Goal: Navigation & Orientation: Find specific page/section

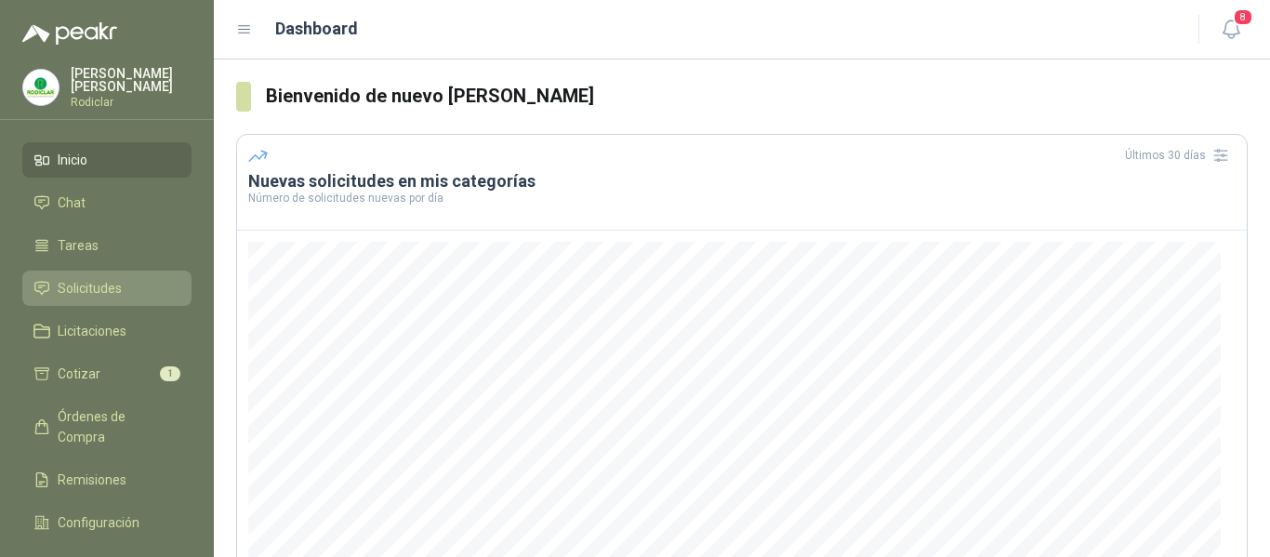
click at [97, 285] on span "Solicitudes" at bounding box center [90, 288] width 64 height 20
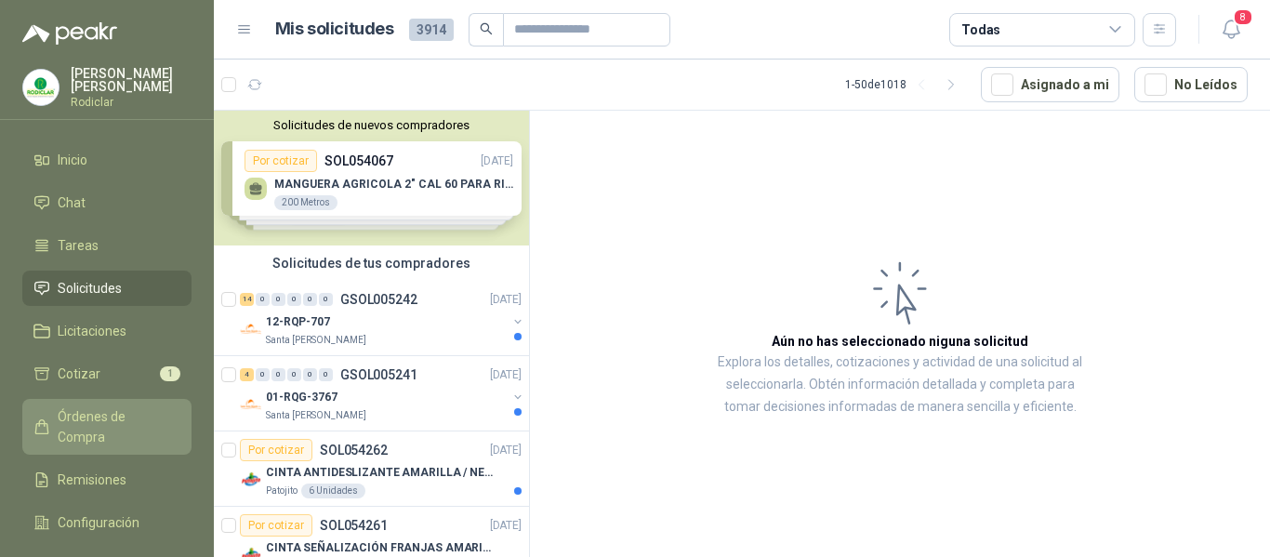
click at [104, 416] on span "Órdenes de Compra" at bounding box center [116, 426] width 116 height 41
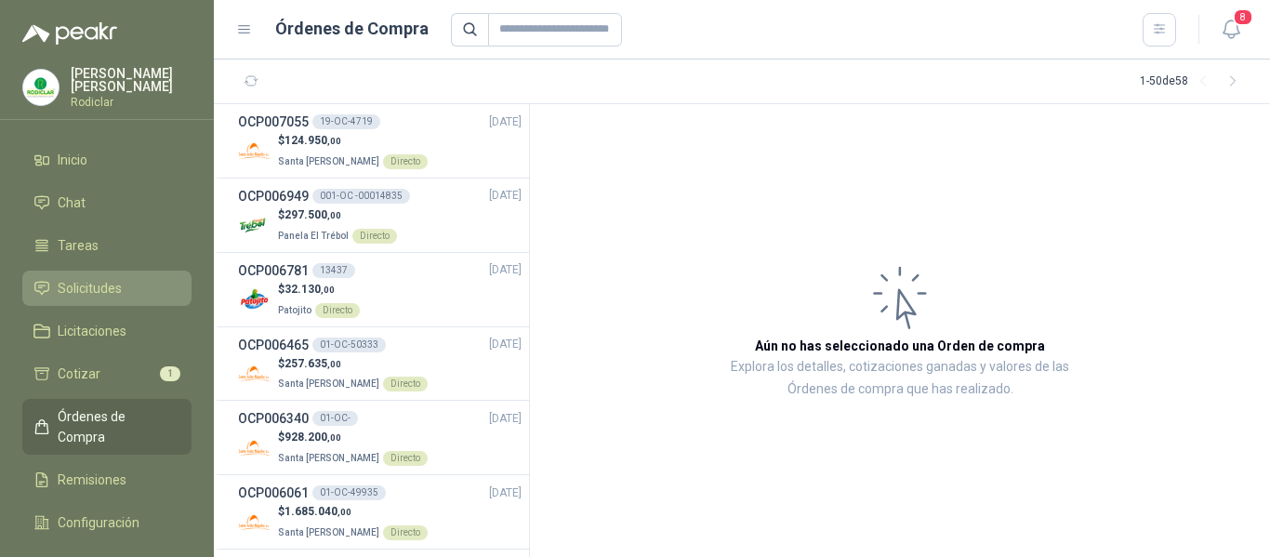
click at [81, 289] on span "Solicitudes" at bounding box center [90, 288] width 64 height 20
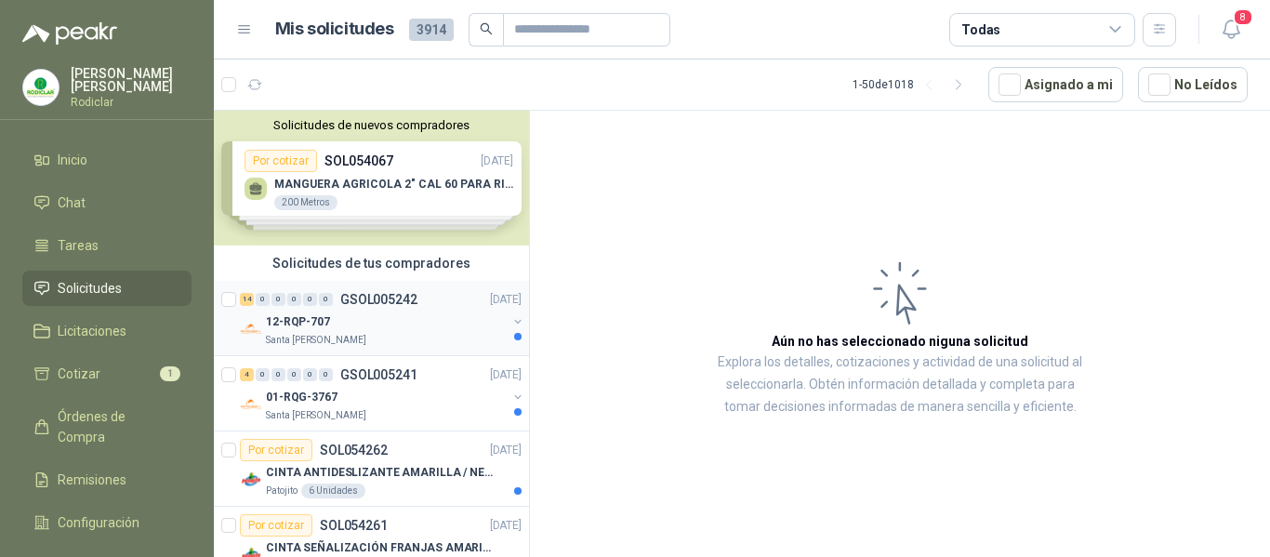
click at [428, 324] on div "12-RQP-707" at bounding box center [386, 321] width 241 height 22
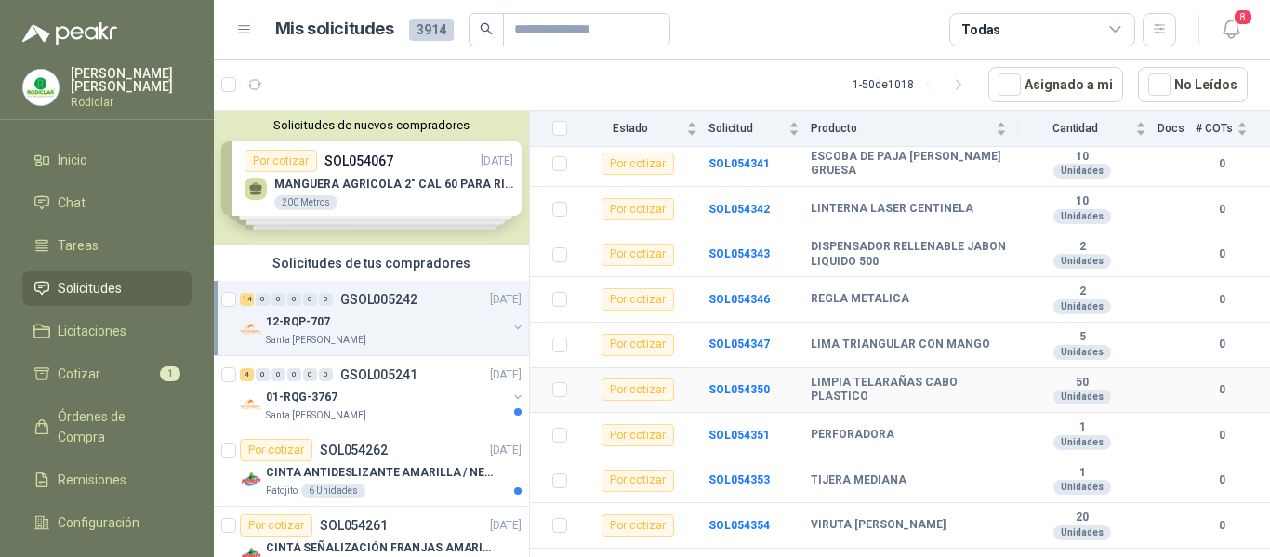
scroll to position [428, 0]
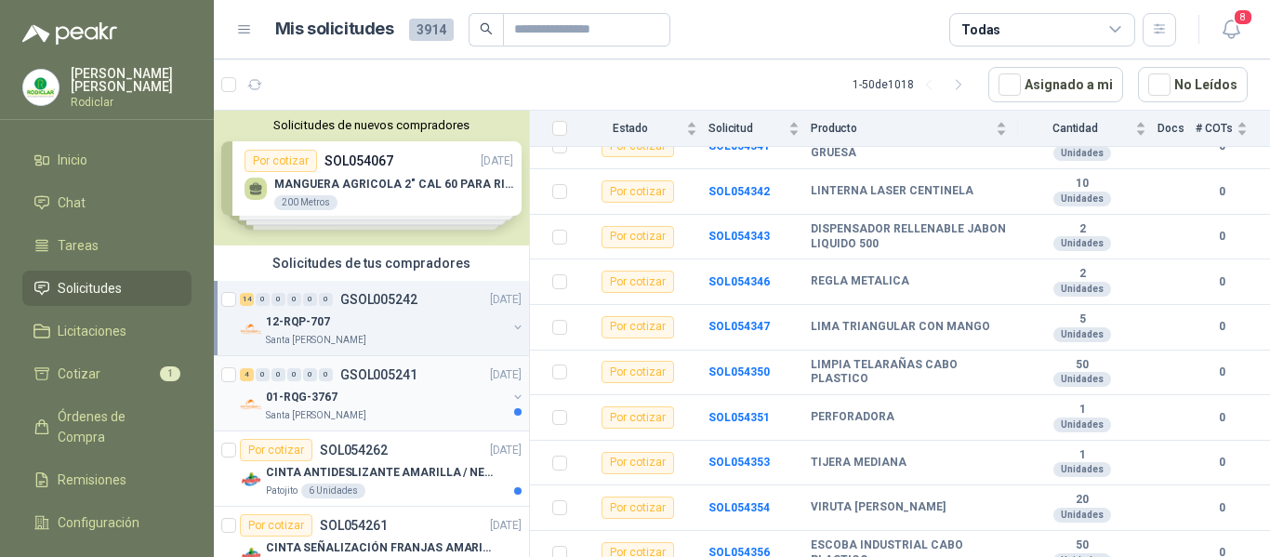
click at [386, 401] on div "01-RQG-3767" at bounding box center [386, 397] width 241 height 22
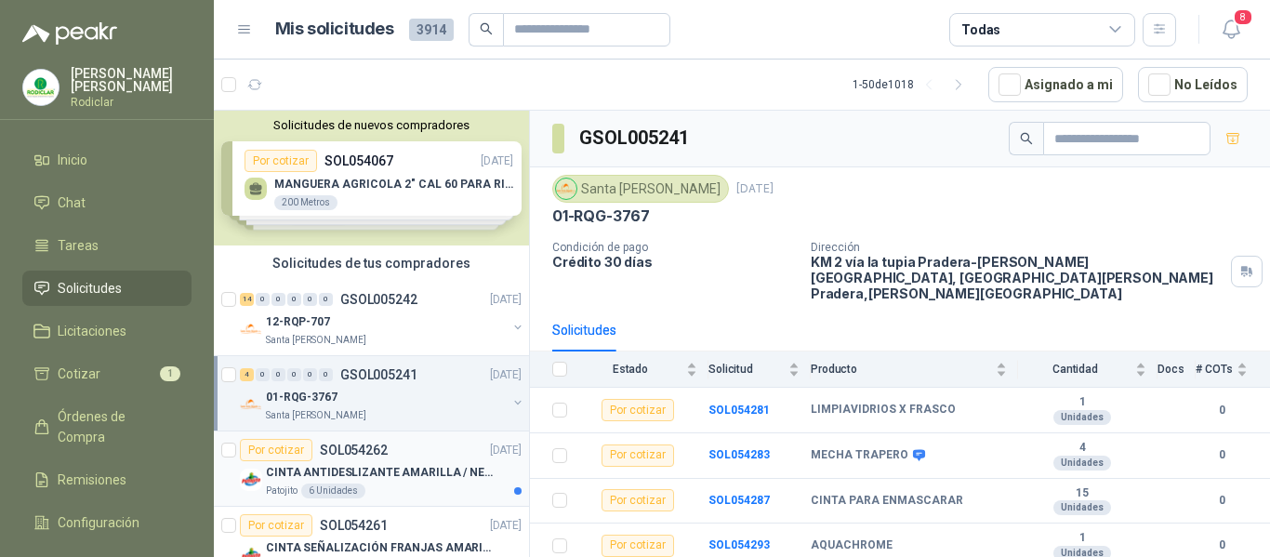
click at [408, 458] on div "Por cotizar SOL054262 [DATE]" at bounding box center [381, 450] width 282 height 22
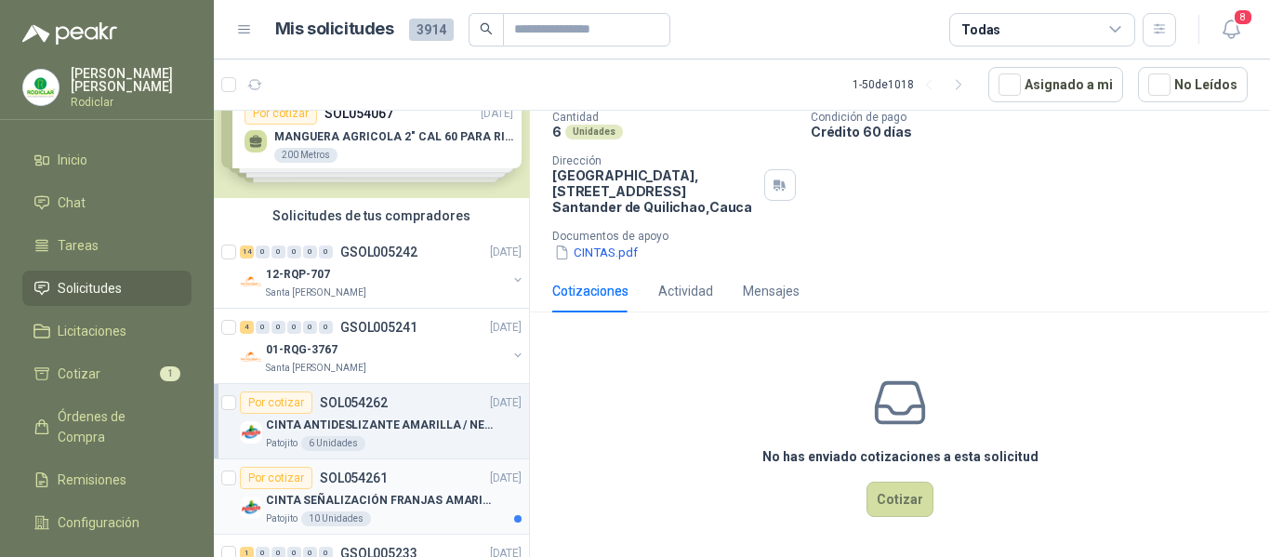
scroll to position [93, 0]
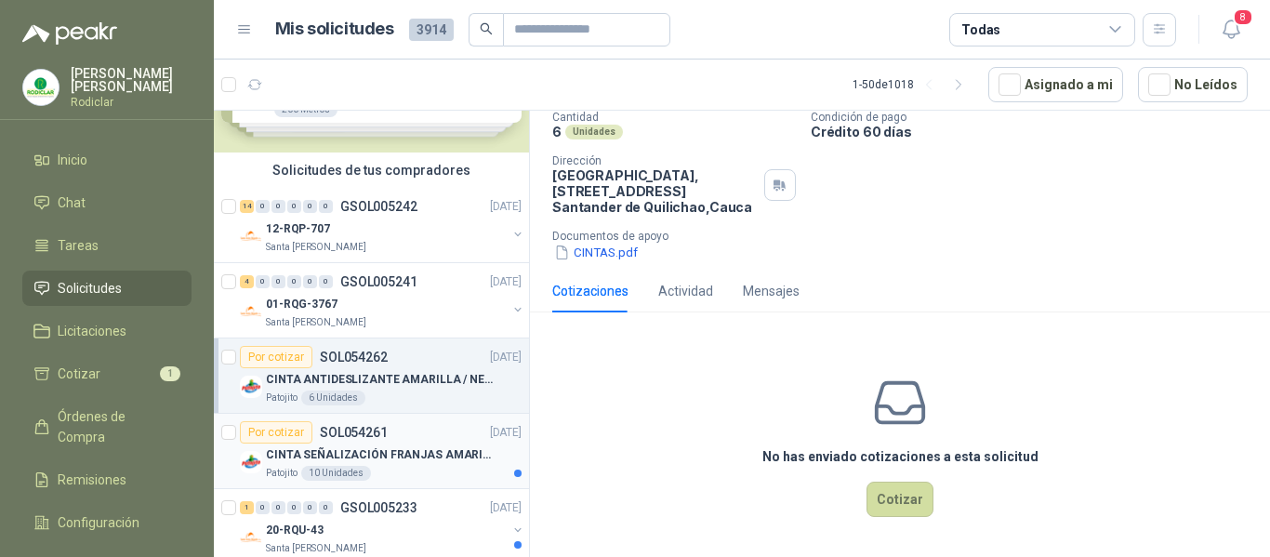
click at [420, 448] on p "CINTA SEÑALIZACIÓN FRANJAS AMARILLAS NEGRA" at bounding box center [381, 455] width 231 height 18
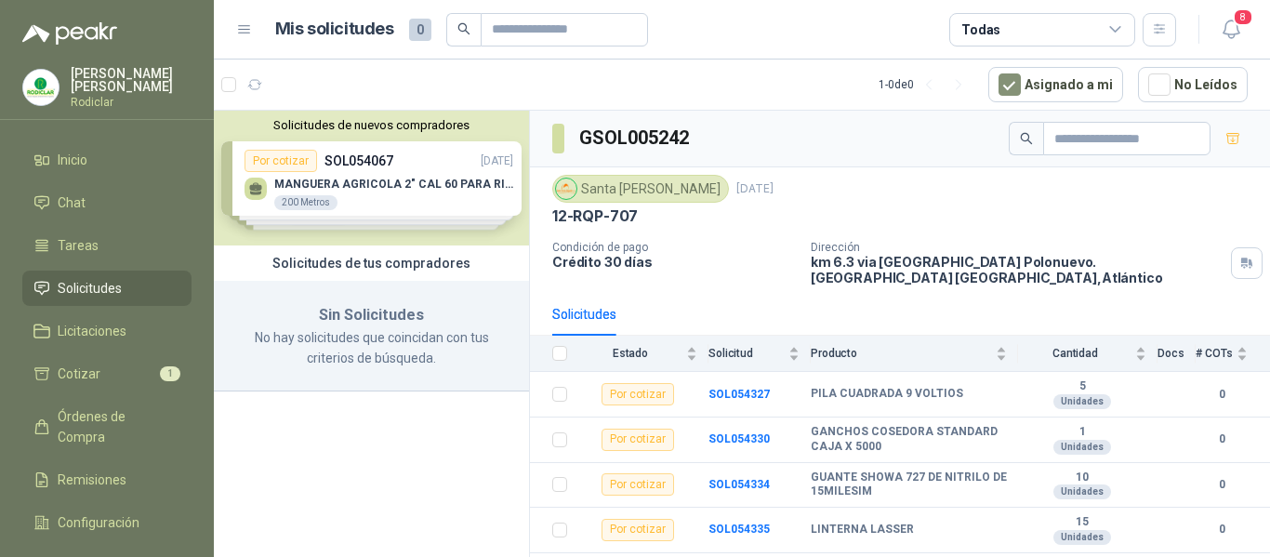
click at [332, 197] on div "Solicitudes de nuevos compradores Por cotizar SOL054067 [DATE] MANGUERA AGRICOL…" at bounding box center [371, 178] width 315 height 135
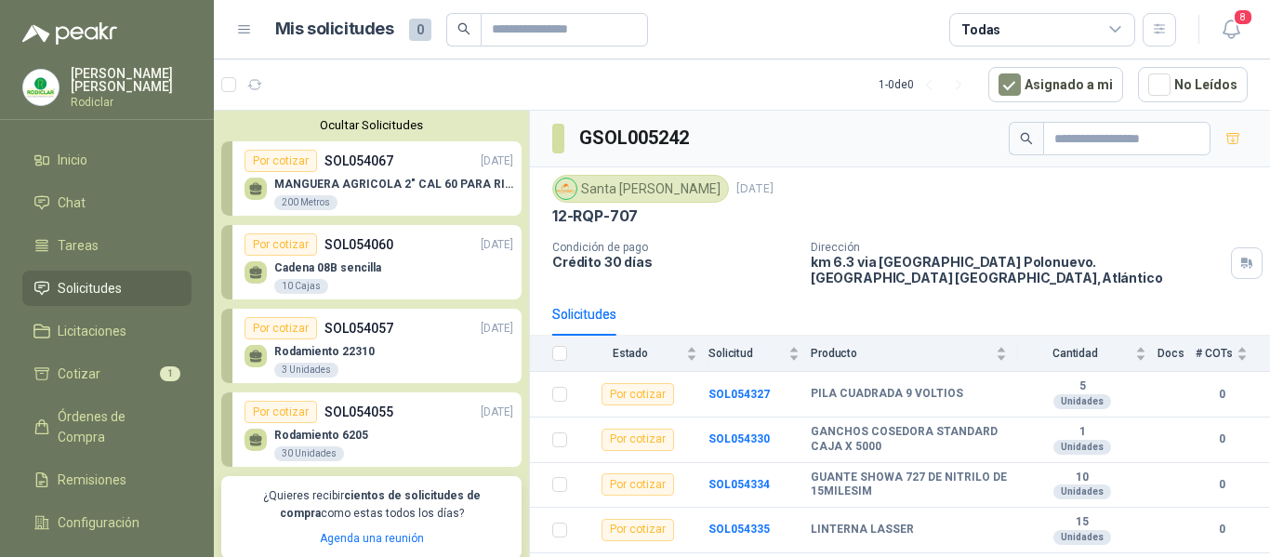
click at [365, 269] on p "Cadena 08B sencilla" at bounding box center [327, 267] width 107 height 13
